Goal: Information Seeking & Learning: Learn about a topic

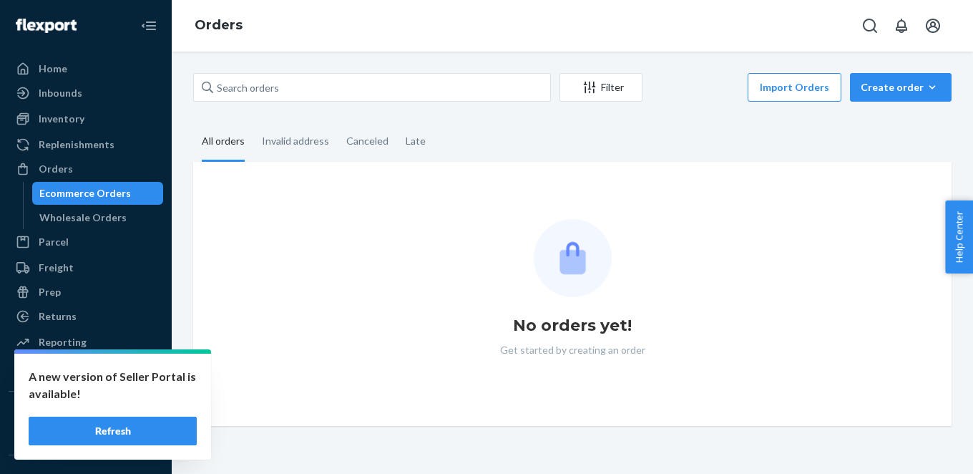
click at [81, 189] on div "Ecommerce Orders" at bounding box center [85, 193] width 92 height 14
click at [153, 427] on button "Refresh" at bounding box center [113, 430] width 168 height 29
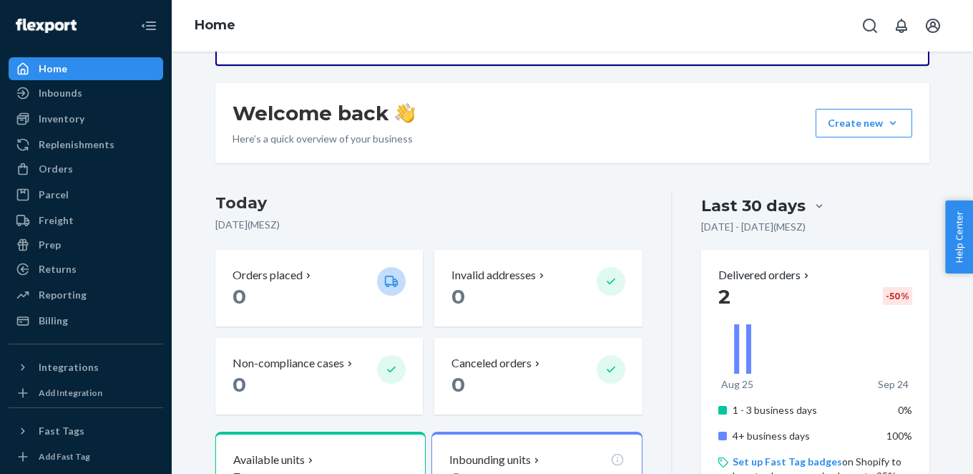
scroll to position [200, 0]
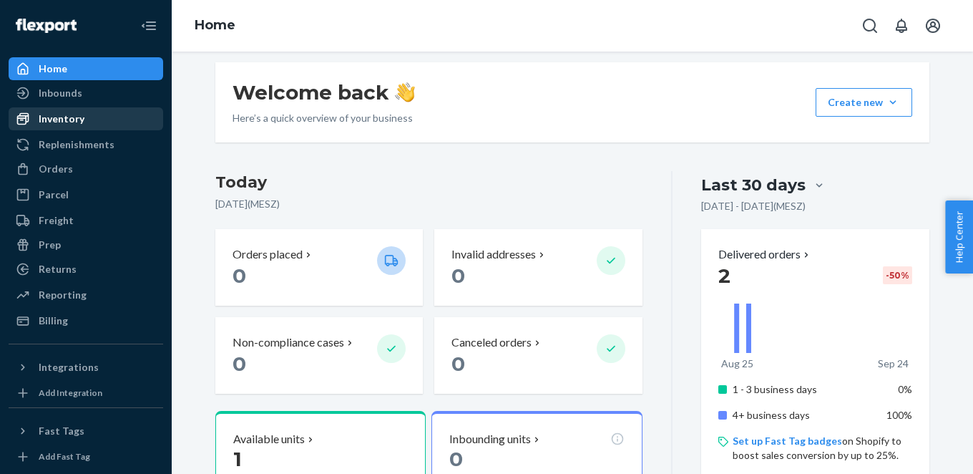
click at [76, 116] on div "Inventory" at bounding box center [62, 119] width 46 height 14
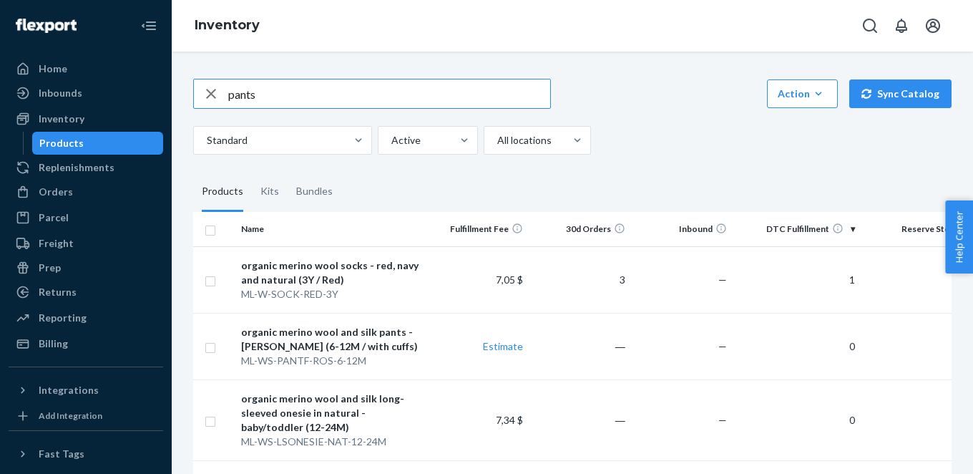
type input "pants"
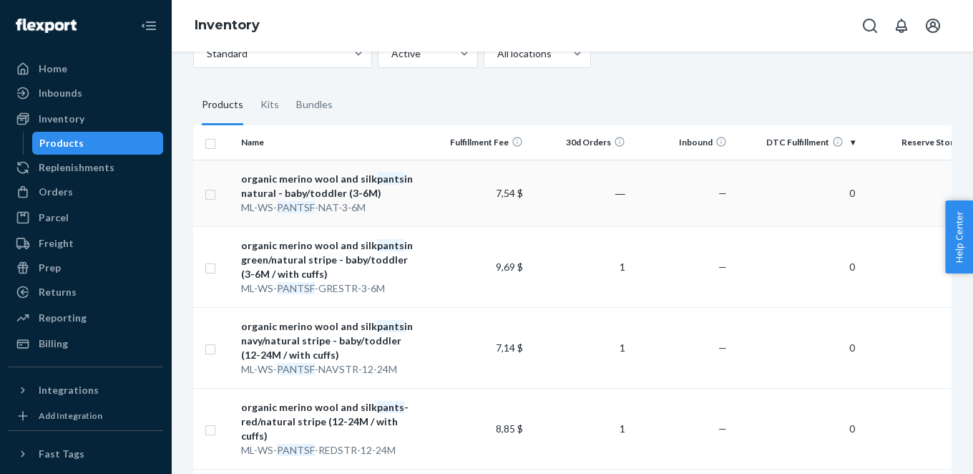
scroll to position [111, 0]
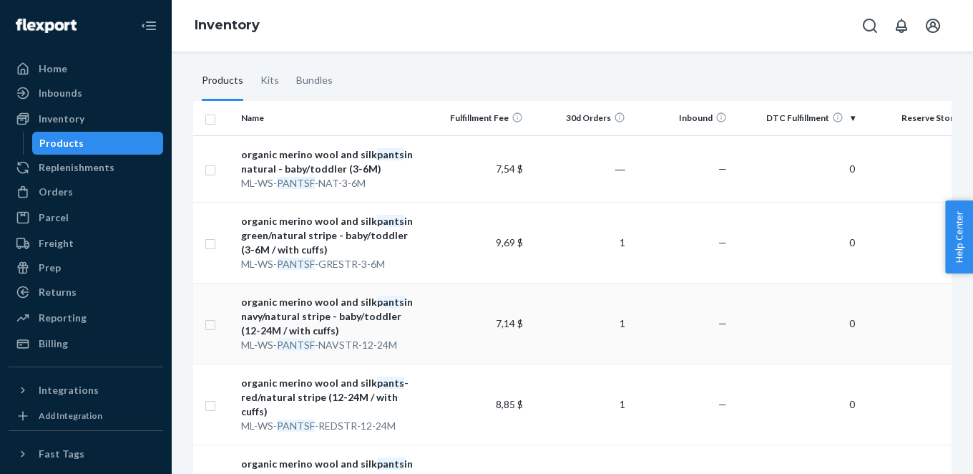
click at [321, 310] on div "organic merino wool and silk pants in navy/natural stripe - baby/toddler (12-24…" at bounding box center [331, 316] width 180 height 43
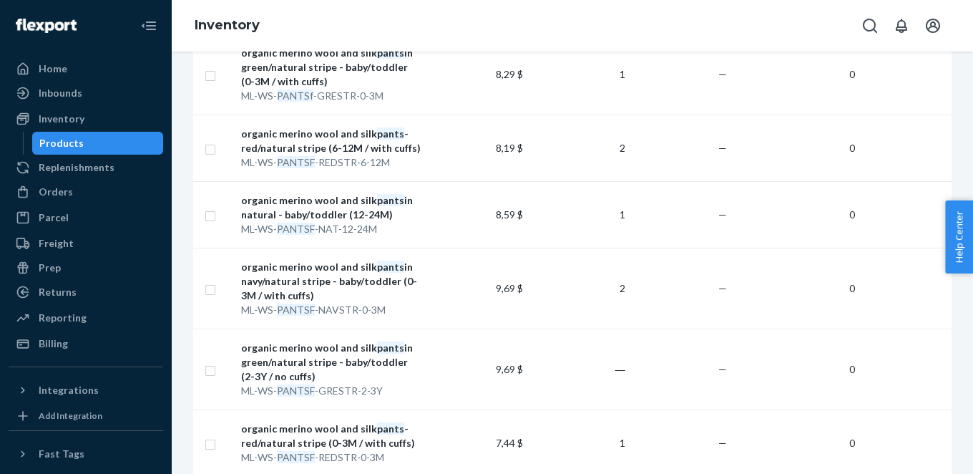
scroll to position [767, 0]
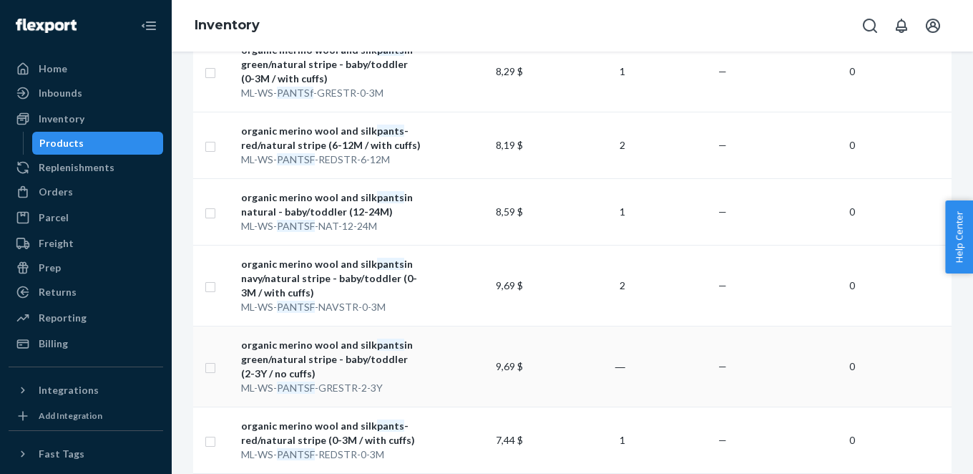
click at [375, 341] on div "organic merino wool and silk pants in green/natural stripe - baby/toddler (2-3Y…" at bounding box center [331, 359] width 180 height 43
